Goal: Transaction & Acquisition: Purchase product/service

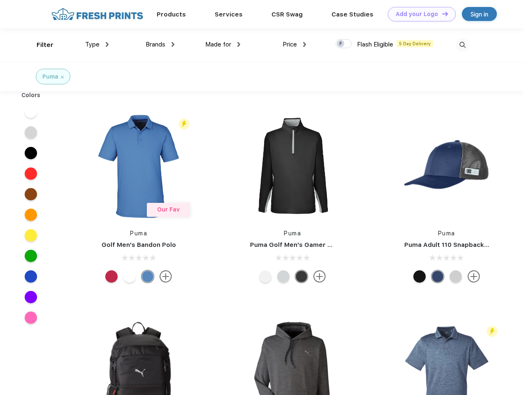
click at [419, 14] on link "Add your Logo Design Tool" at bounding box center [422, 14] width 68 height 14
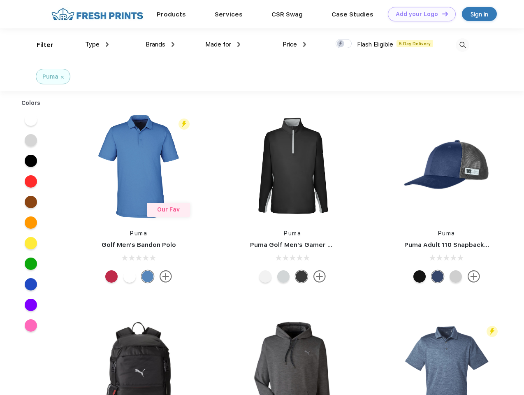
click at [0, 0] on div "Design Tool" at bounding box center [0, 0] width 0 height 0
click at [441, 14] on link "Add your Logo Design Tool" at bounding box center [422, 14] width 68 height 14
click at [39, 45] on div "Filter" at bounding box center [45, 44] width 17 height 9
click at [97, 44] on span "Type" at bounding box center [92, 44] width 14 height 7
click at [160, 44] on span "Brands" at bounding box center [156, 44] width 20 height 7
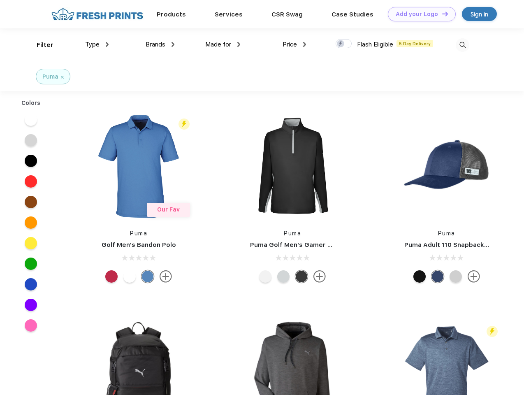
click at [223, 44] on span "Made for" at bounding box center [218, 44] width 26 height 7
click at [294, 44] on span "Price" at bounding box center [290, 44] width 14 height 7
click at [344, 44] on div at bounding box center [344, 43] width 16 height 9
click at [341, 44] on input "checkbox" at bounding box center [338, 41] width 5 height 5
click at [462, 45] on img at bounding box center [463, 45] width 14 height 14
